Goal: Task Accomplishment & Management: Use online tool/utility

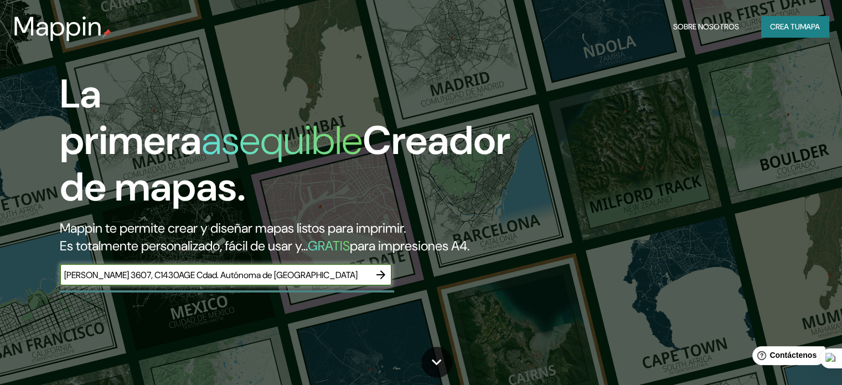
type input "Jaramillo 3607, C1430AGE Cdad. Autónoma de Buenos Aires"
click at [379, 281] on icon "button" at bounding box center [380, 274] width 13 height 13
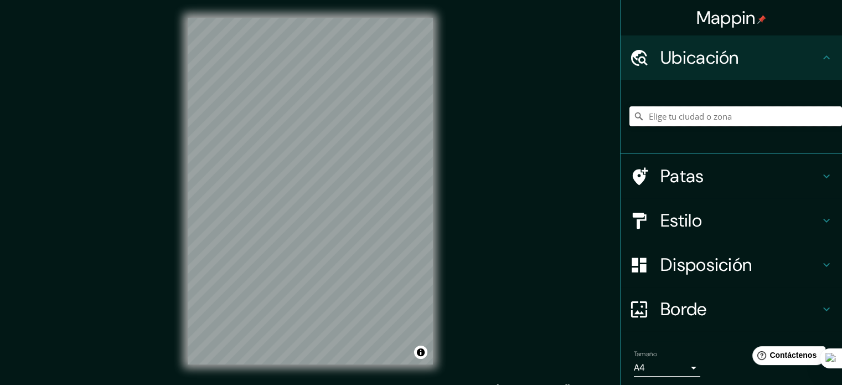
paste input "Jaramillo 3607, C1430AGE Cdad. Autónoma de Buenos Aires"
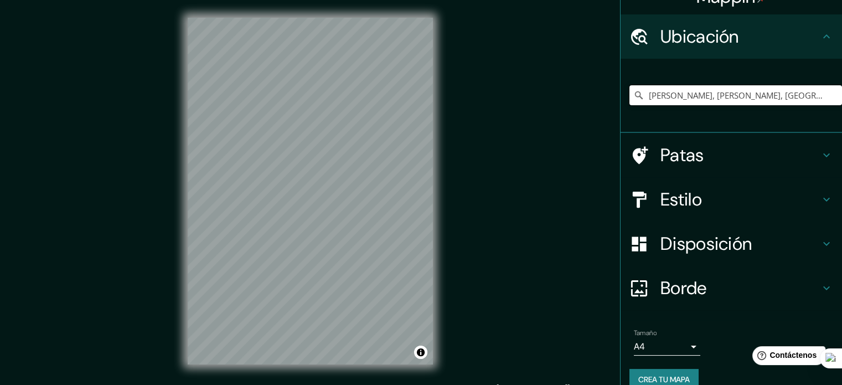
scroll to position [38, 0]
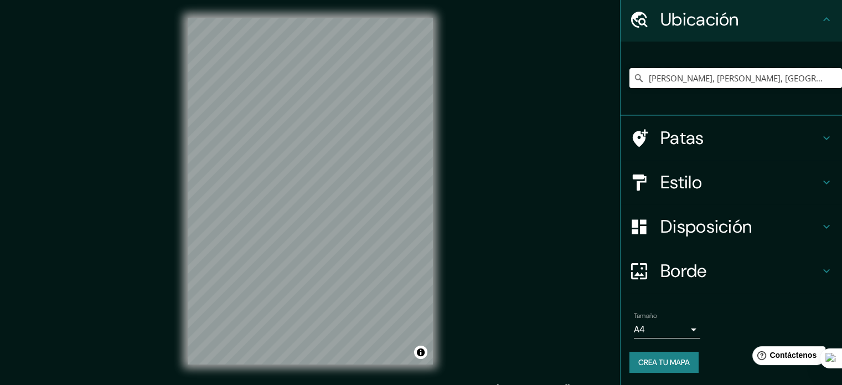
type input "Gregorio Jaramillo, Rafael Castillo, Provincia de Buenos Aires, B1755, Argentina"
